Goal: Task Accomplishment & Management: Use online tool/utility

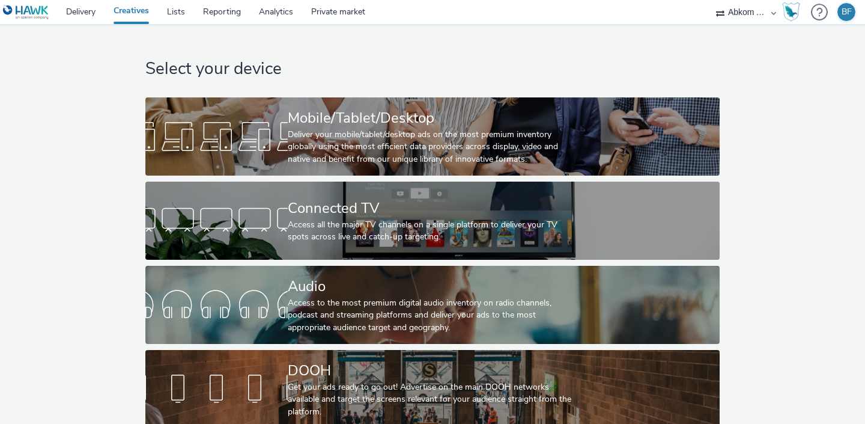
click at [227, 407] on div at bounding box center [216, 389] width 142 height 38
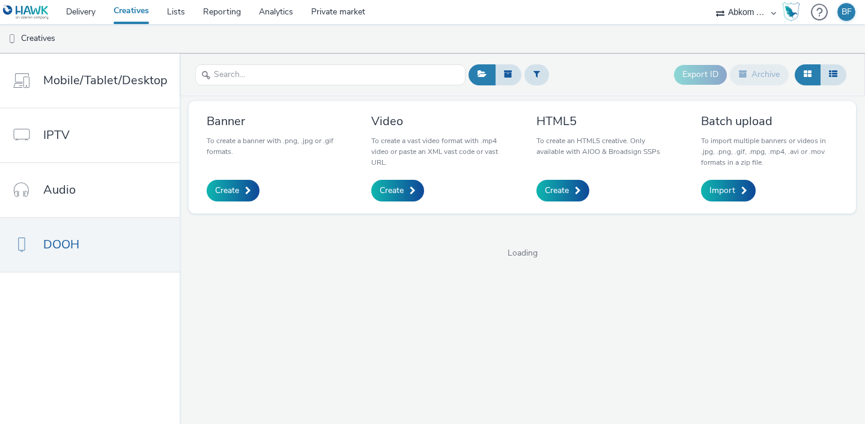
click at [227, 403] on div "Export ID Archive Banner To create a banner with .png, .jpg or .gif formats. Cr…" at bounding box center [523, 238] width 686 height 370
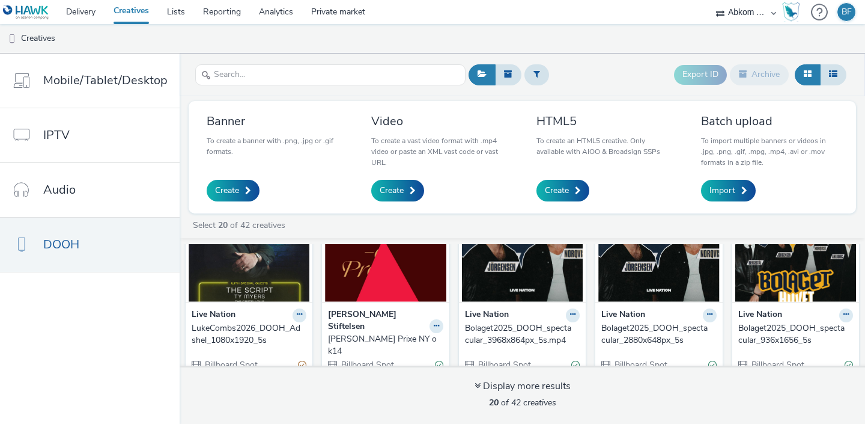
scroll to position [67, 0]
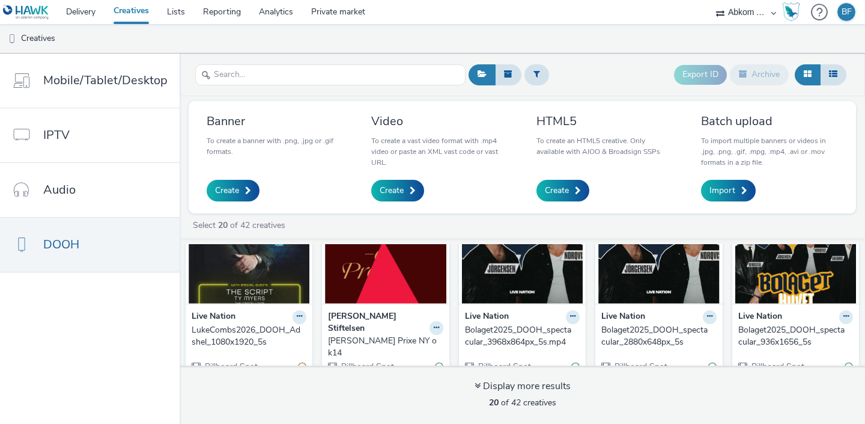
click at [222, 270] on img at bounding box center [249, 244] width 121 height 117
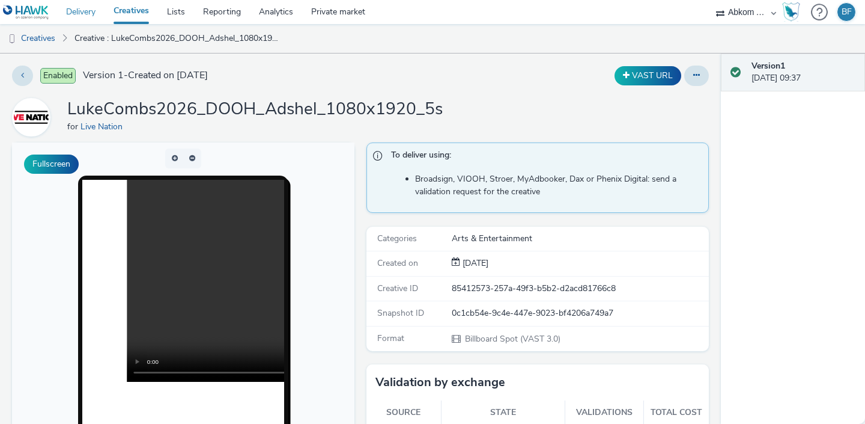
click at [87, 11] on link "Delivery" at bounding box center [80, 12] width 47 height 24
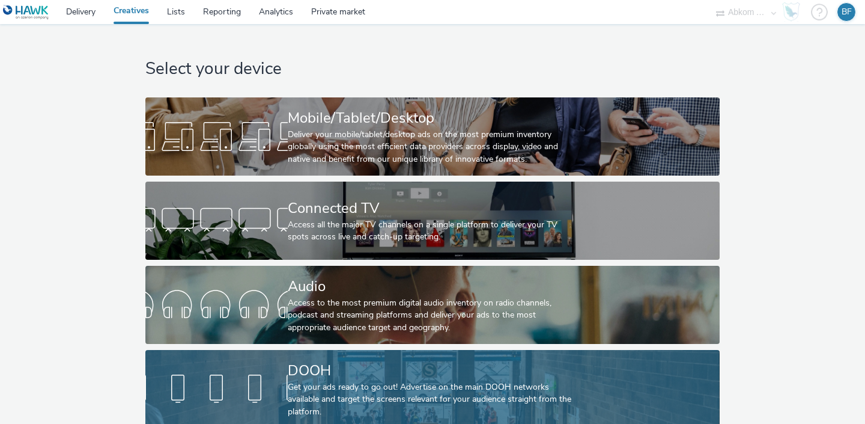
click at [215, 357] on link "DOOH Get your ads ready to go out! Advertise on the main DOOH networks availabl…" at bounding box center [432, 389] width 574 height 78
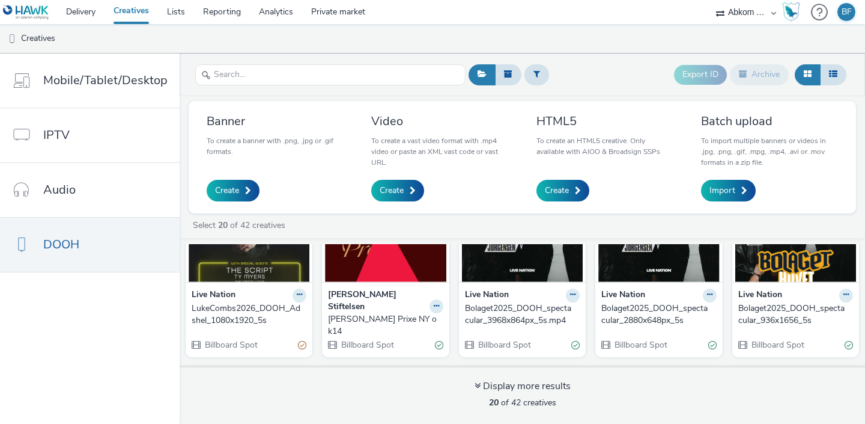
scroll to position [88, 0]
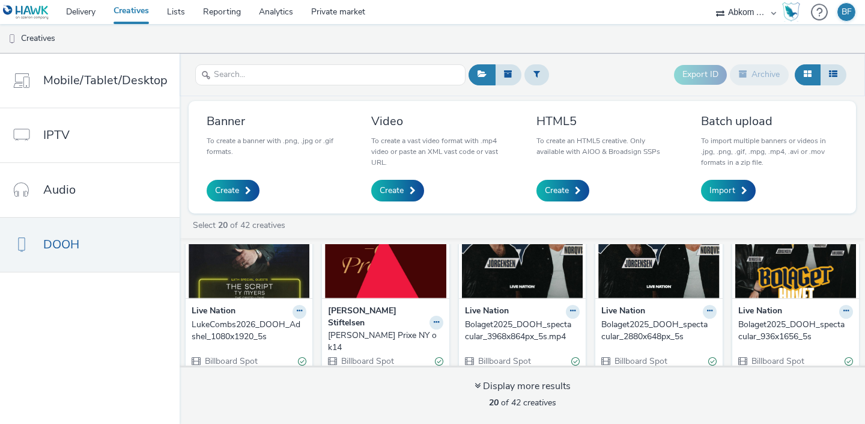
scroll to position [73, 0]
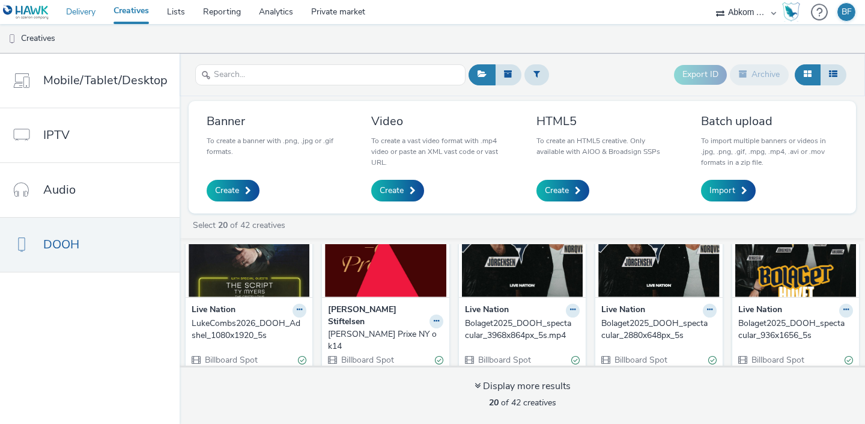
click at [87, 15] on link "Delivery" at bounding box center [80, 12] width 47 height 24
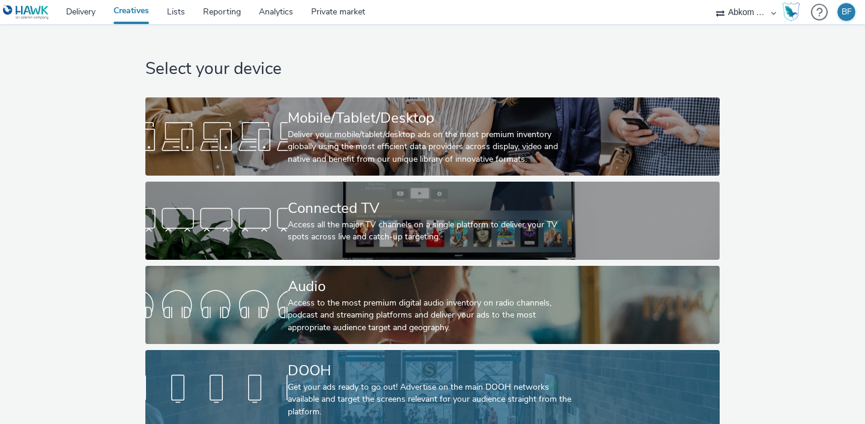
click at [228, 361] on link "DOOH Get your ads ready to go out! Advertise on the main DOOH networks availabl…" at bounding box center [432, 389] width 574 height 78
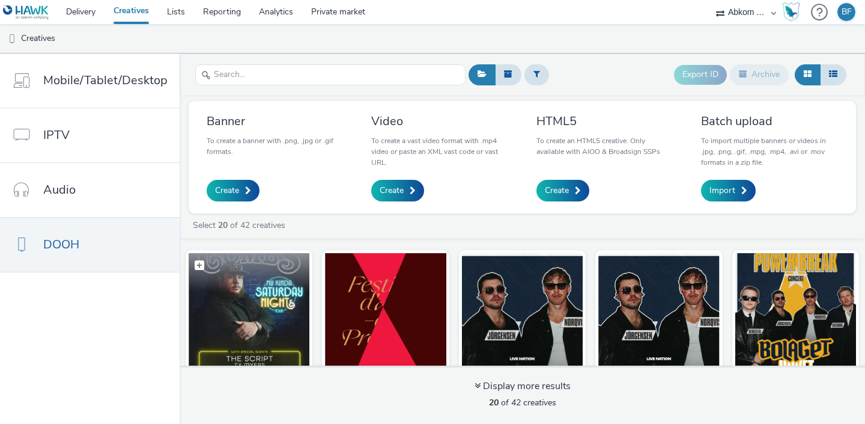
click at [244, 306] on img at bounding box center [249, 311] width 121 height 117
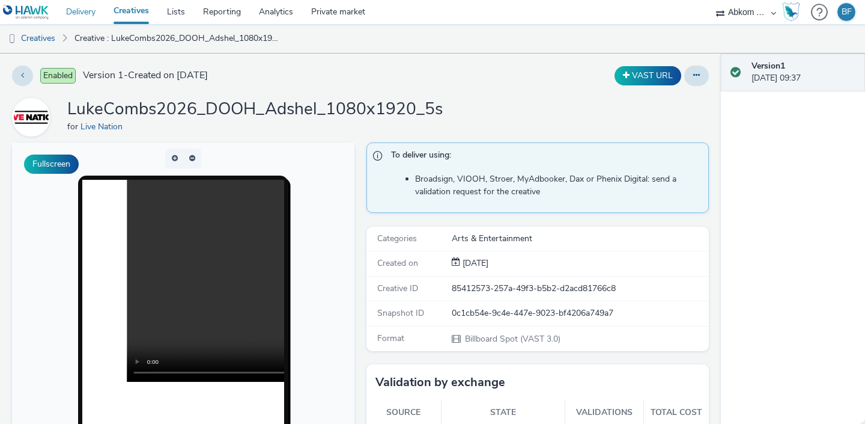
click at [97, 7] on link "Delivery" at bounding box center [80, 12] width 47 height 24
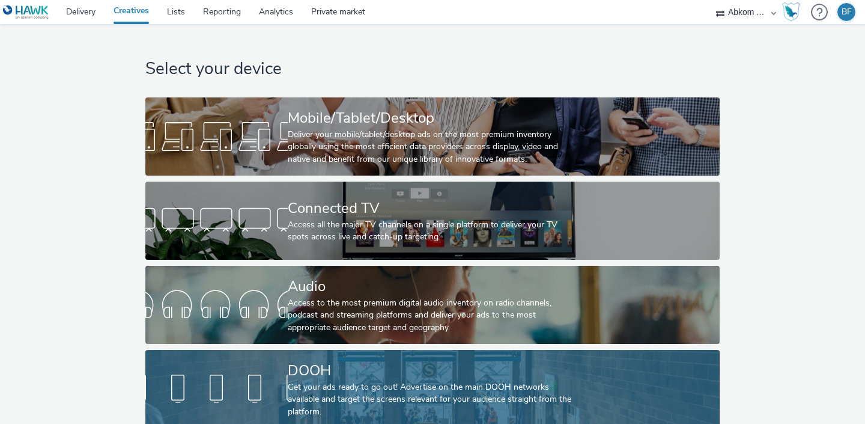
click at [276, 373] on div at bounding box center [216, 389] width 142 height 38
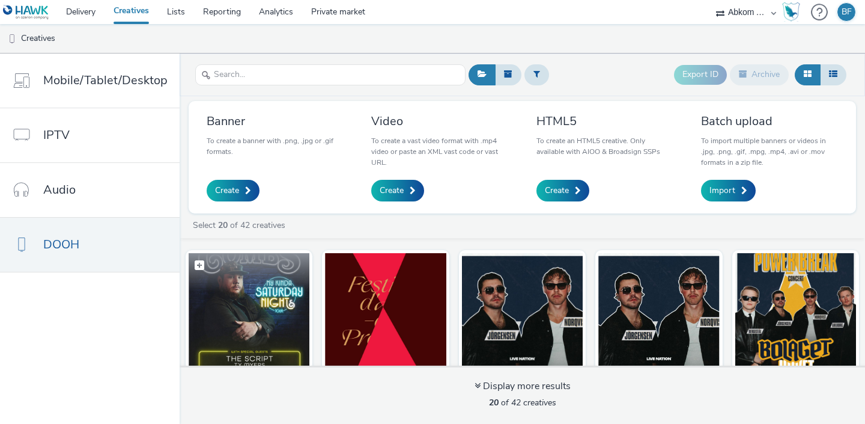
click at [285, 306] on img at bounding box center [249, 311] width 121 height 117
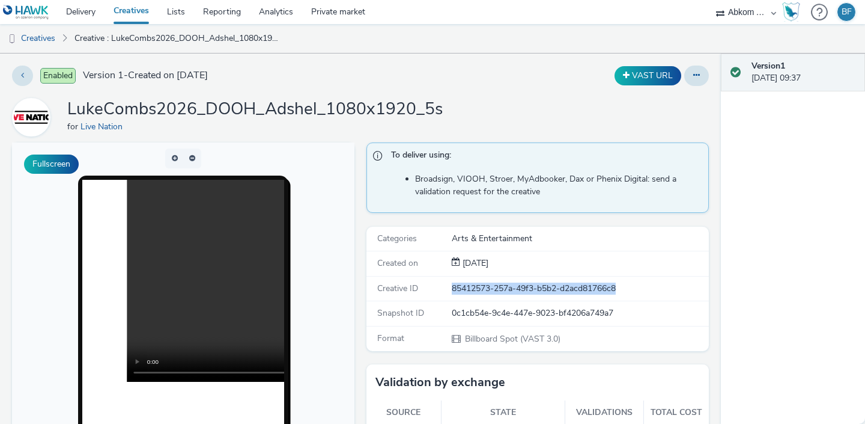
drag, startPoint x: 631, startPoint y: 287, endPoint x: 441, endPoint y: 288, distance: 189.9
click at [441, 288] on div "Creative ID 85412573-257a-49f3-b5b2-d2acd81766c8" at bounding box center [538, 288] width 342 height 25
copy div "85412573-257a-49f3-b5b2-d2acd81766c8"
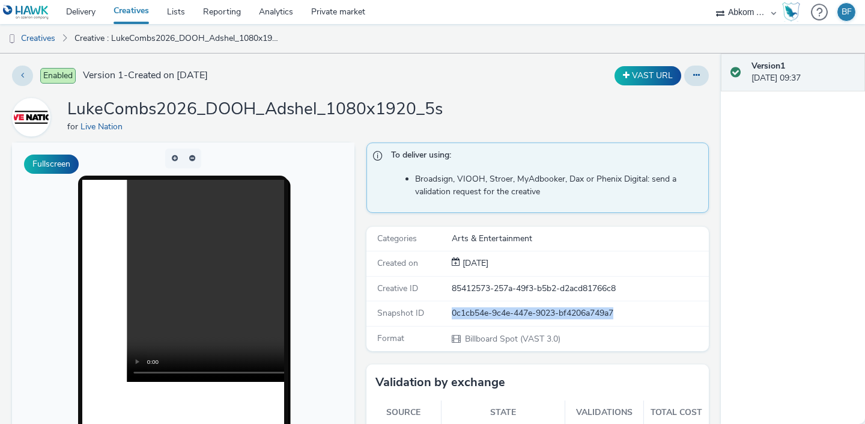
drag, startPoint x: 624, startPoint y: 312, endPoint x: 452, endPoint y: 309, distance: 172.5
click at [452, 309] on div "0c1cb54e-9c4e-447e-9023-bf4206a749a7" at bounding box center [580, 313] width 256 height 12
copy div "0c1cb54e-9c4e-447e-9023-bf4206a749a7"
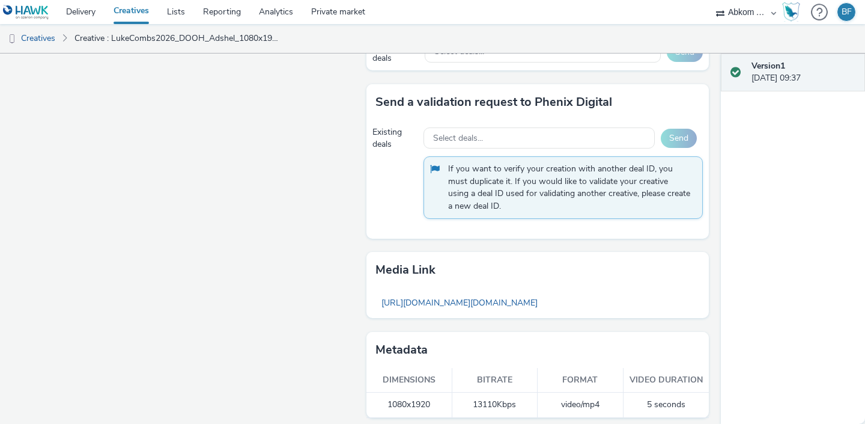
scroll to position [780, 0]
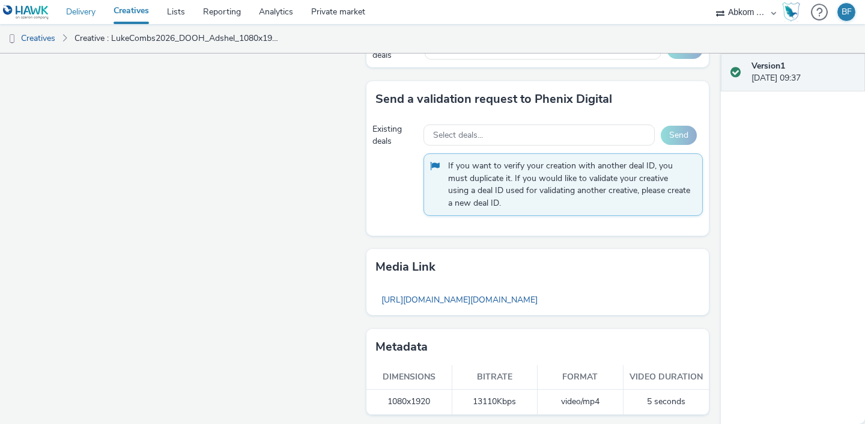
click at [78, 11] on link "Delivery" at bounding box center [80, 12] width 47 height 24
